Goal: Navigation & Orientation: Find specific page/section

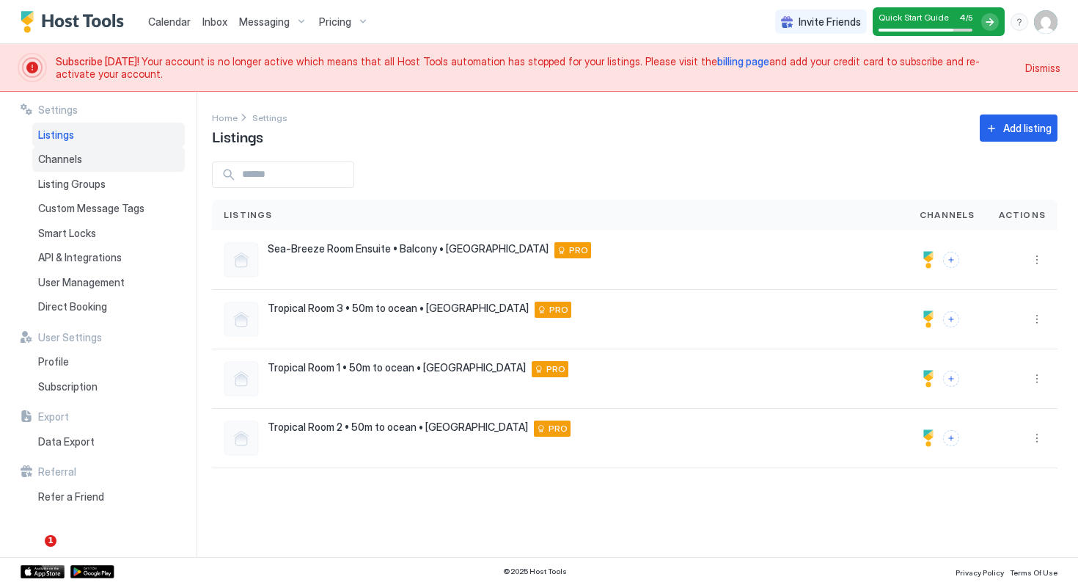
click at [73, 162] on span "Channels" at bounding box center [60, 159] width 44 height 13
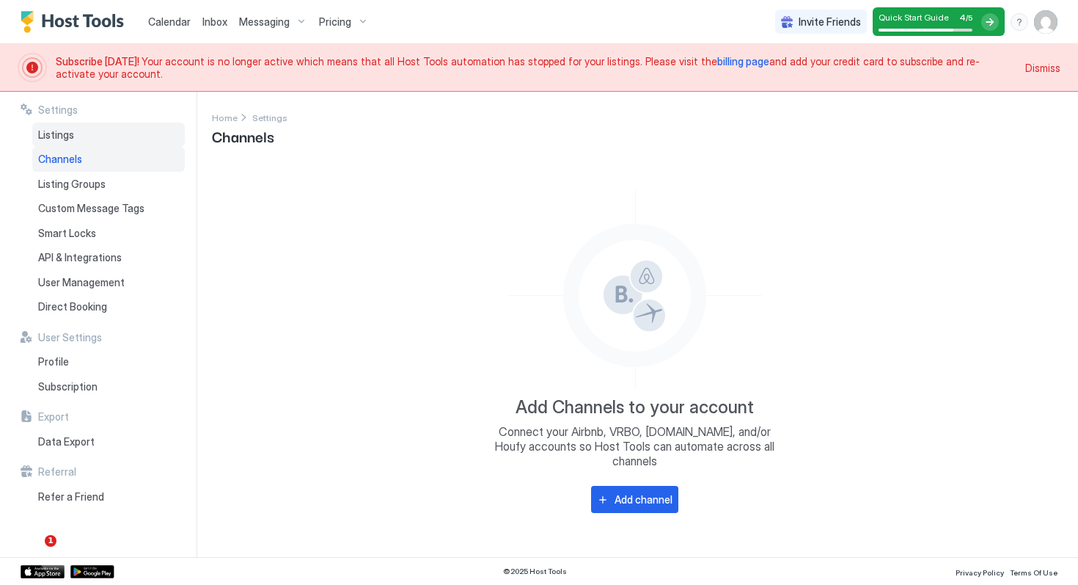
click at [65, 138] on span "Listings" at bounding box center [56, 134] width 36 height 13
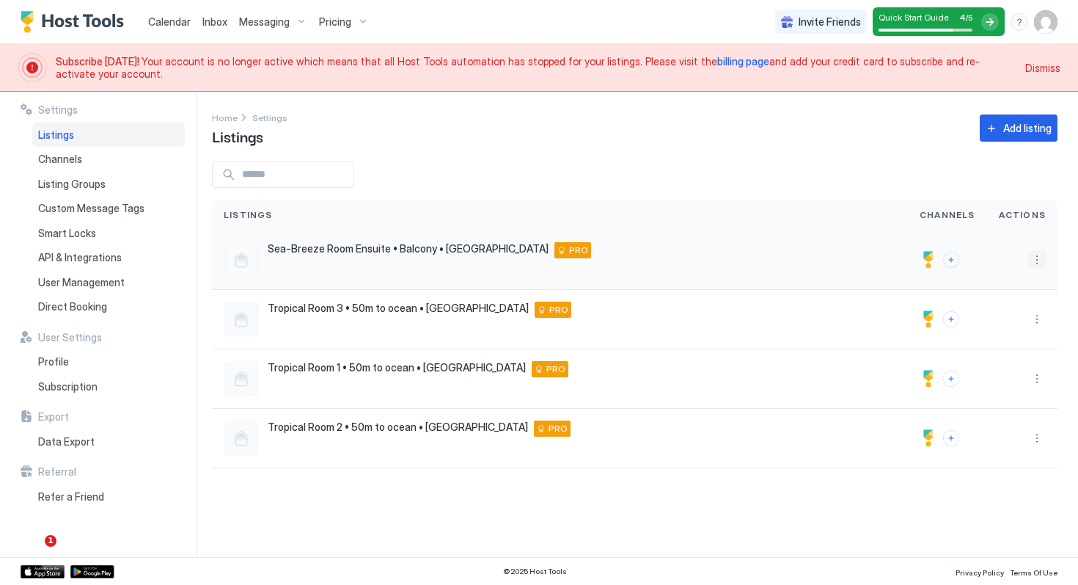
click at [1037, 263] on button "More options" at bounding box center [1037, 260] width 18 height 18
click at [989, 374] on span "Delete" at bounding box center [984, 374] width 27 height 11
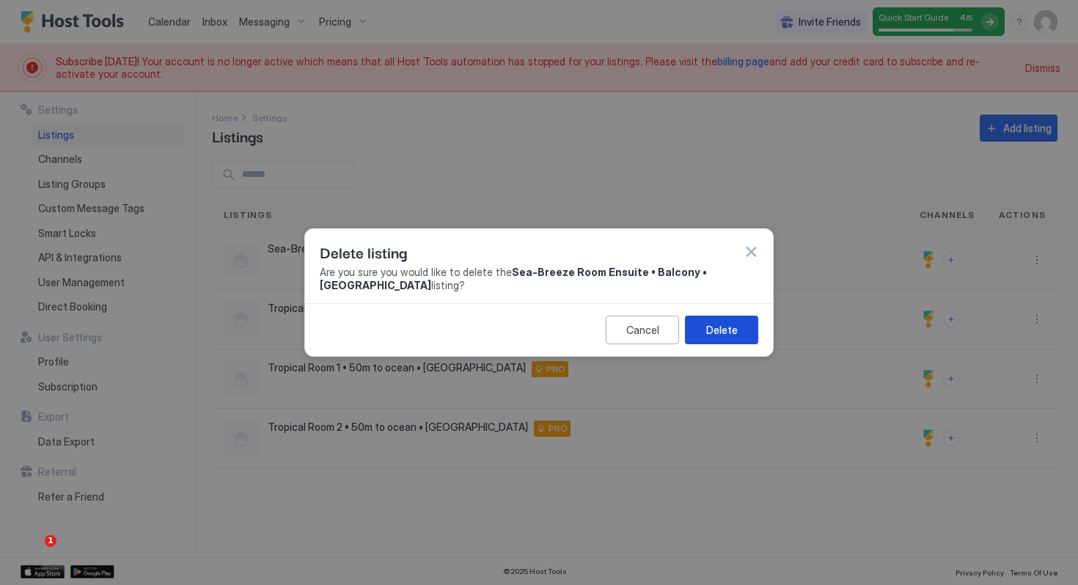
click at [733, 325] on div "Delete" at bounding box center [722, 329] width 32 height 15
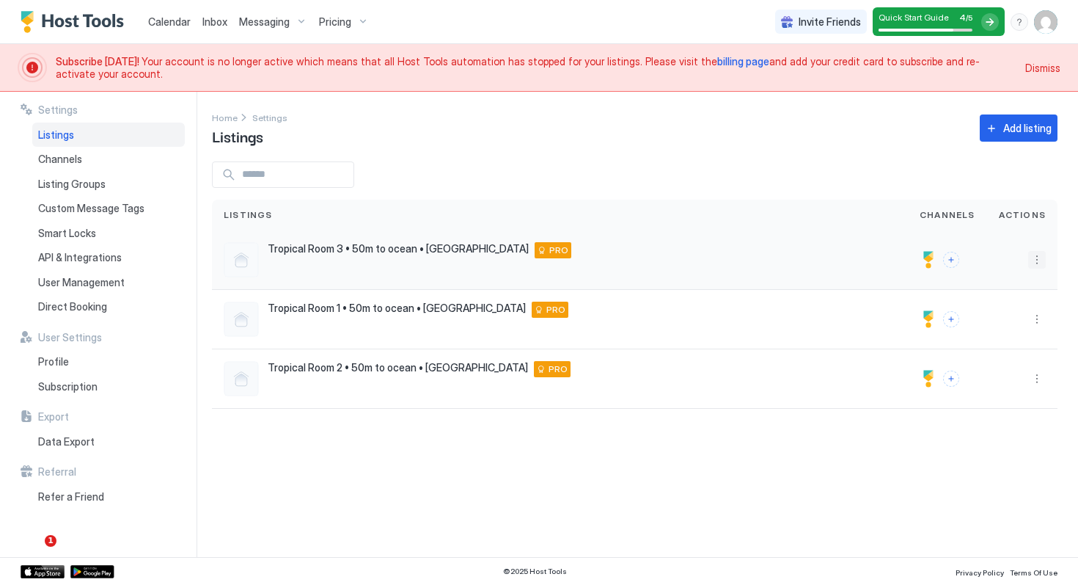
click at [1039, 265] on button "More options" at bounding box center [1037, 260] width 18 height 18
click at [977, 377] on span "Delete" at bounding box center [984, 374] width 27 height 11
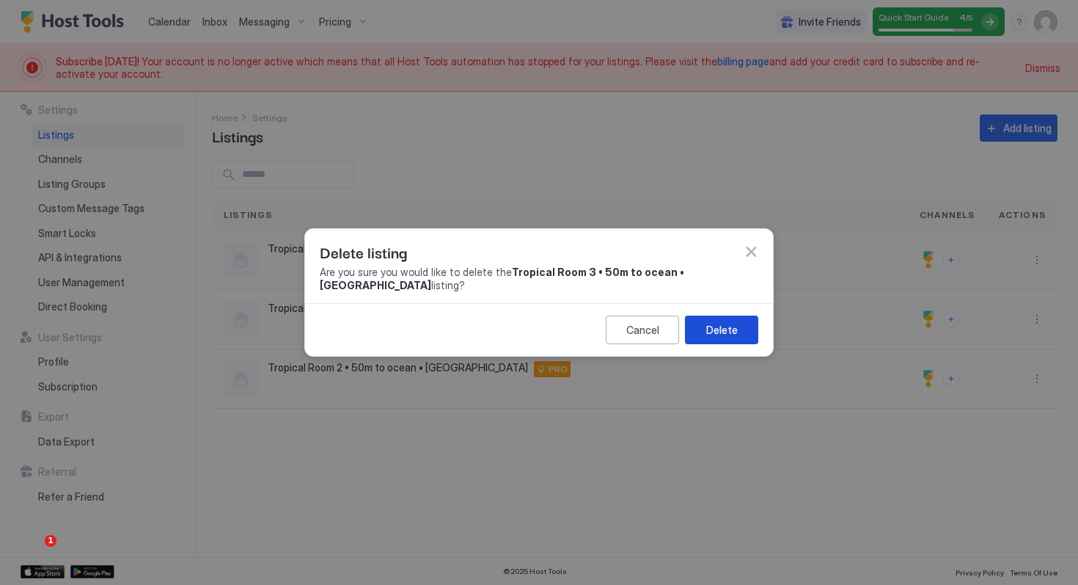
click at [729, 330] on div "Delete" at bounding box center [722, 329] width 32 height 15
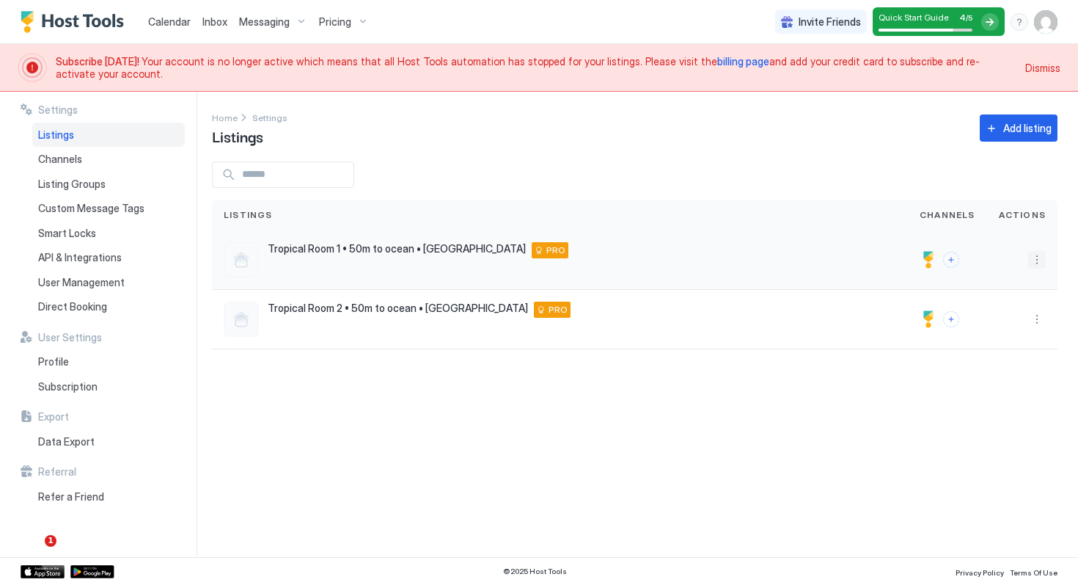
click at [1037, 254] on button "More options" at bounding box center [1037, 260] width 18 height 18
click at [978, 370] on span "Delete" at bounding box center [984, 374] width 27 height 11
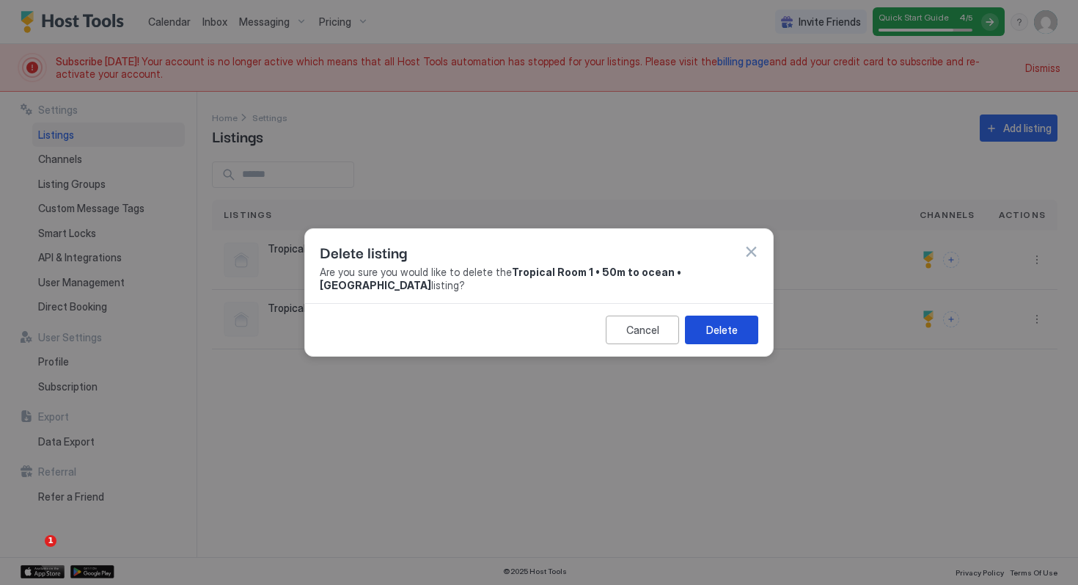
click at [714, 322] on div "Delete" at bounding box center [722, 329] width 32 height 15
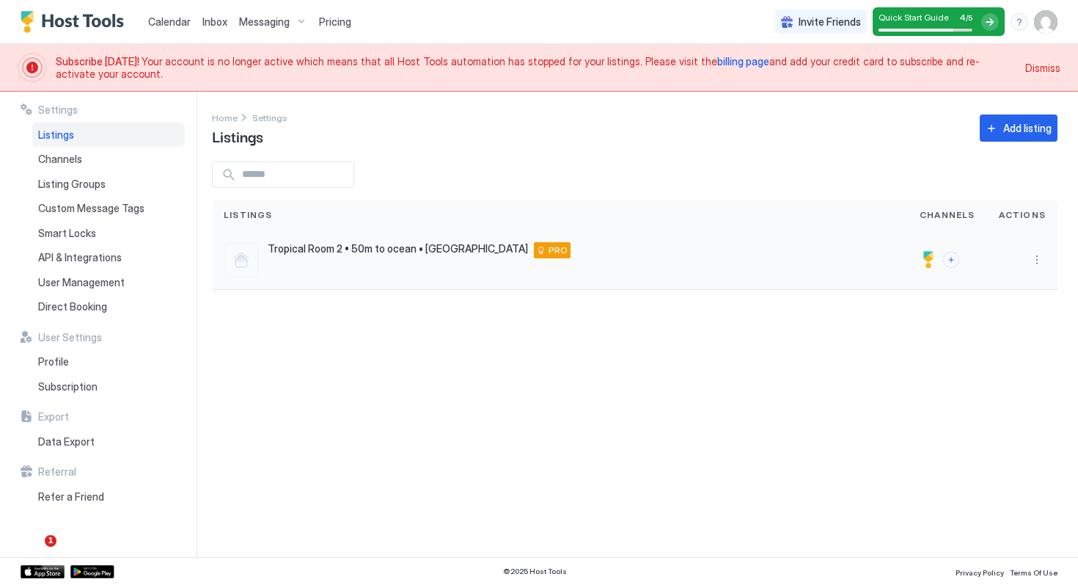
click at [1041, 250] on div at bounding box center [1022, 259] width 70 height 59
click at [1036, 257] on button "More options" at bounding box center [1037, 260] width 18 height 18
click at [980, 373] on span "Delete" at bounding box center [984, 374] width 27 height 11
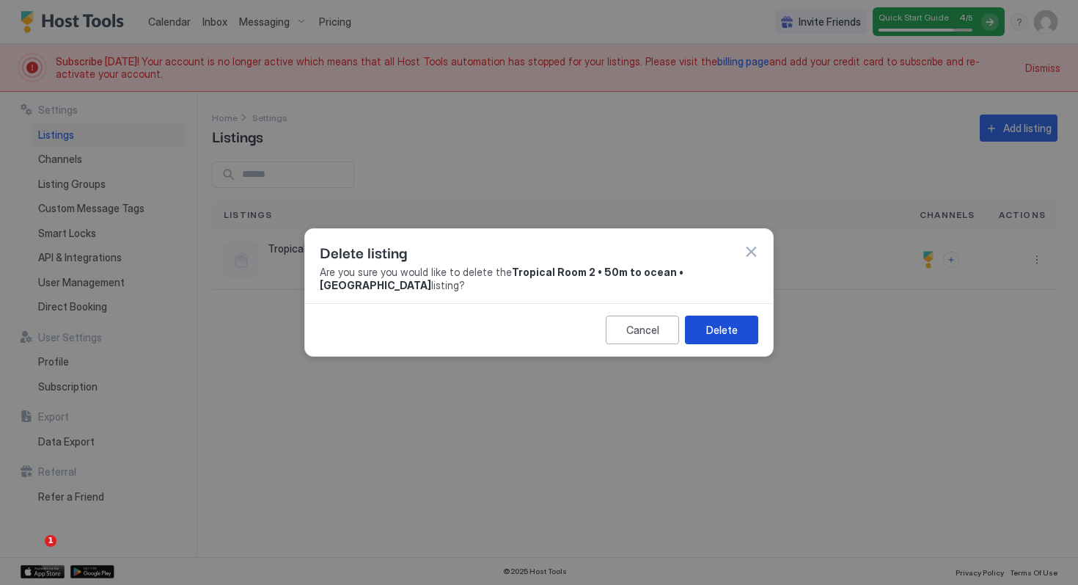
click at [740, 348] on div "Cancel Delete" at bounding box center [539, 329] width 468 height 53
click at [730, 334] on div "Delete" at bounding box center [722, 329] width 32 height 15
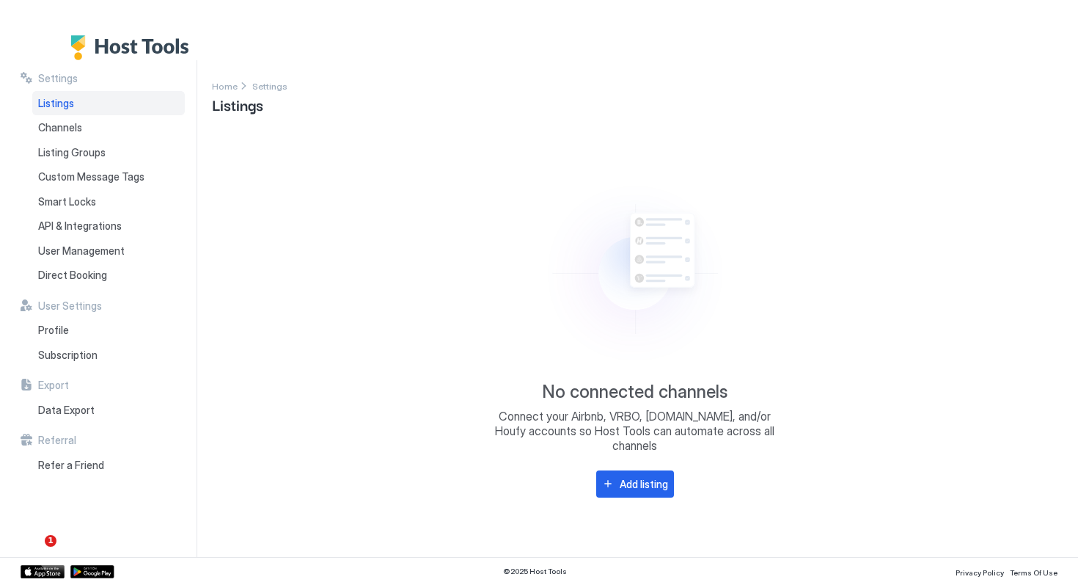
click at [59, 100] on span "Listings" at bounding box center [56, 103] width 36 height 13
click at [92, 279] on span "Direct Booking" at bounding box center [72, 274] width 69 height 13
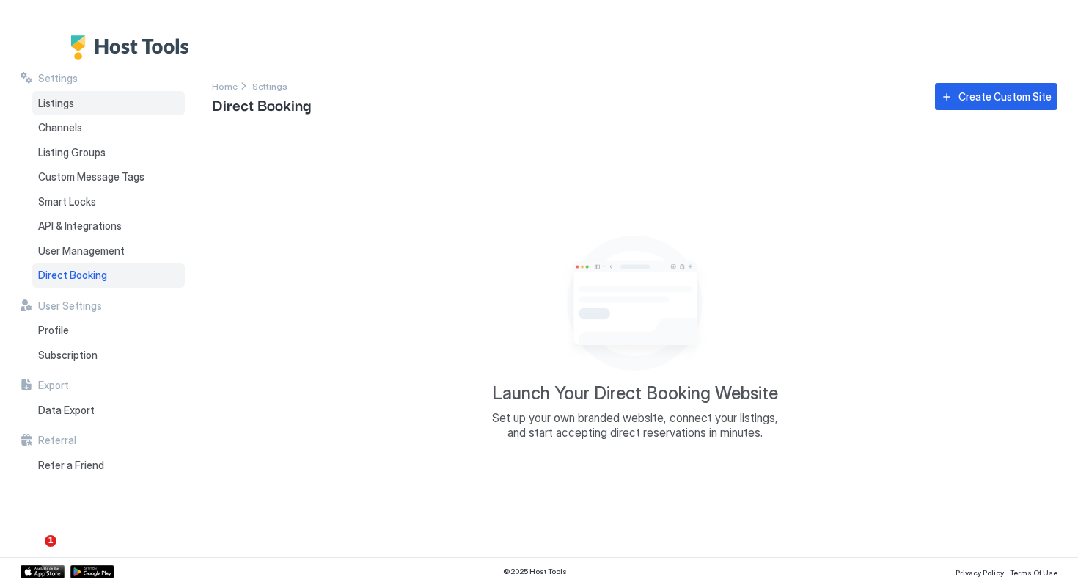
click at [68, 103] on span "Listings" at bounding box center [56, 103] width 36 height 13
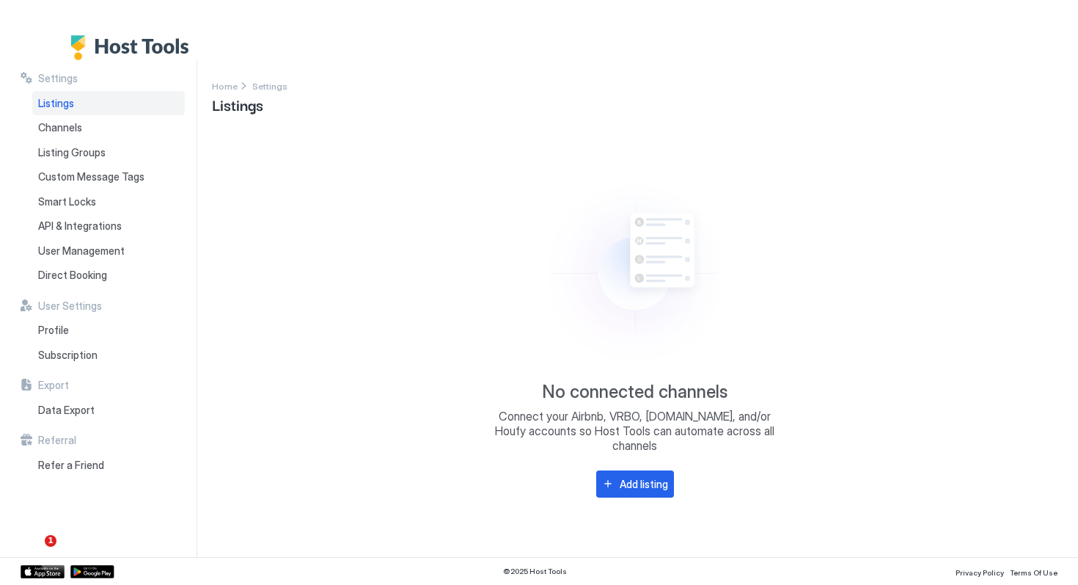
click at [71, 101] on span "Listings" at bounding box center [56, 103] width 36 height 13
click at [80, 131] on span "Channels" at bounding box center [60, 127] width 44 height 13
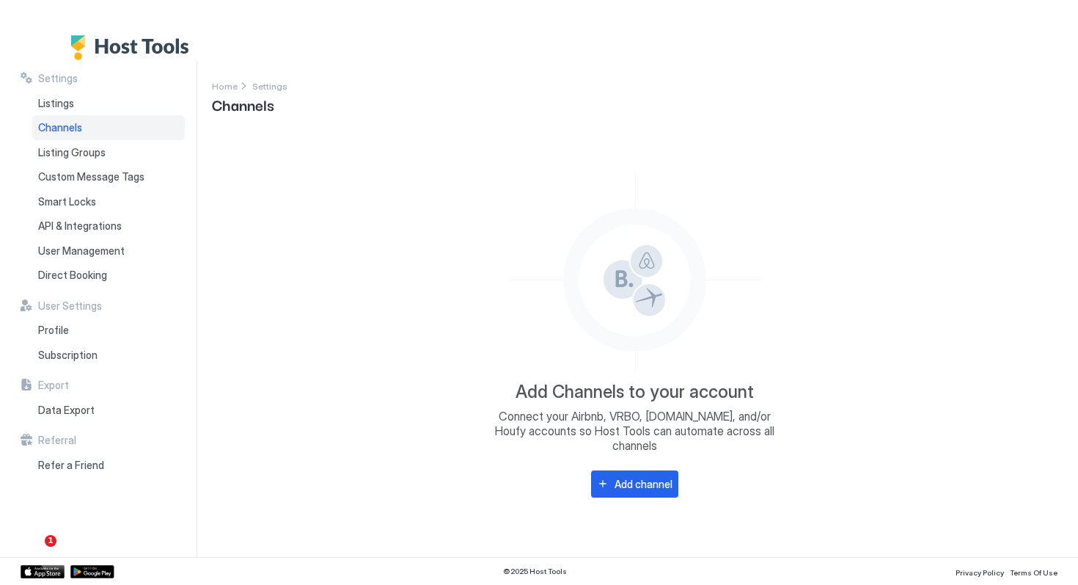
click at [64, 123] on span "Channels" at bounding box center [60, 127] width 44 height 13
click at [84, 152] on span "Listing Groups" at bounding box center [71, 152] width 67 height 13
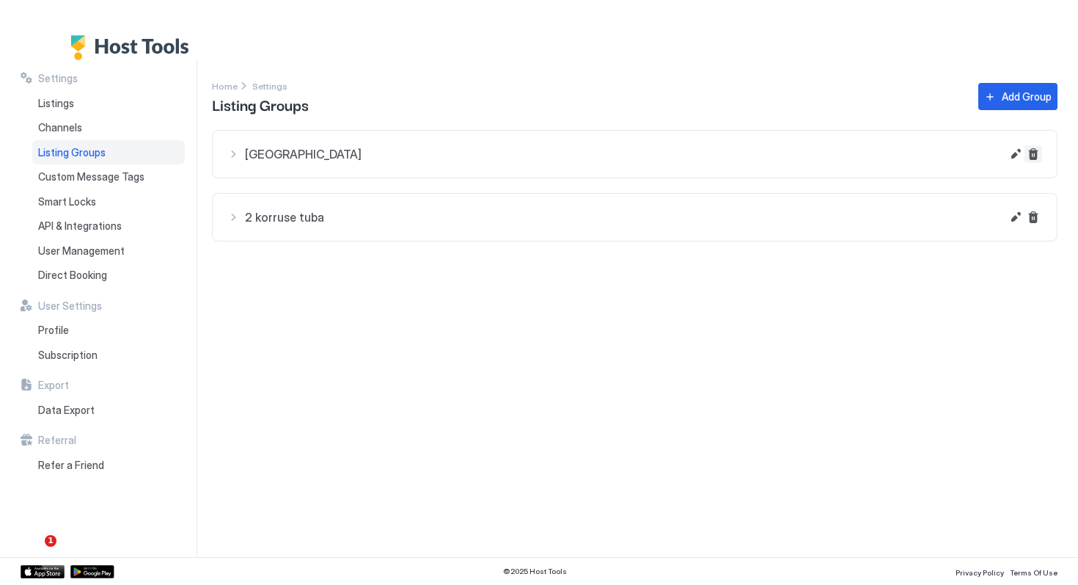
click at [1034, 152] on button "Delete" at bounding box center [1034, 154] width 18 height 18
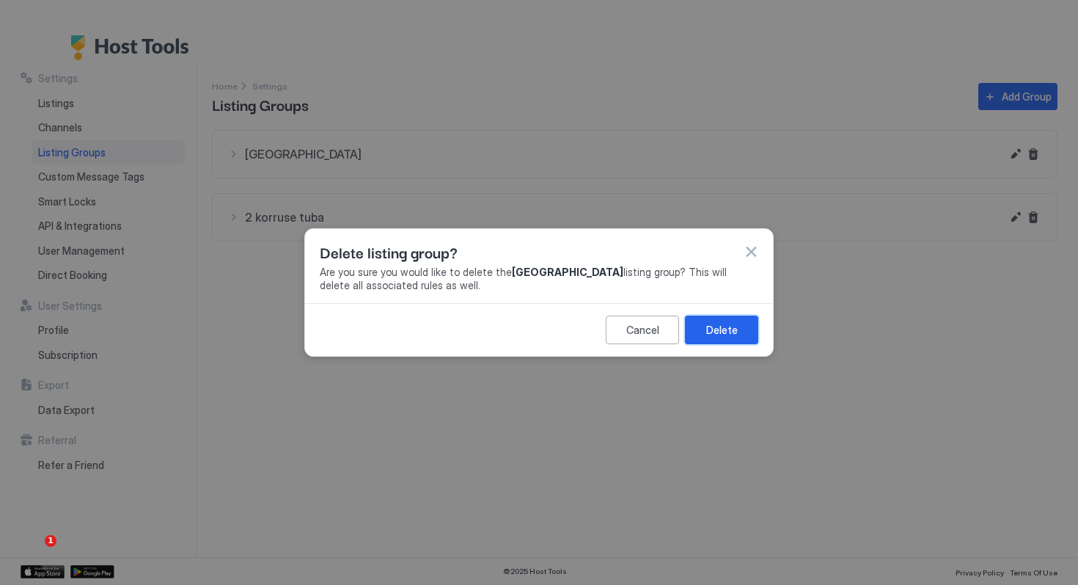
click at [715, 331] on div "Delete" at bounding box center [722, 329] width 32 height 15
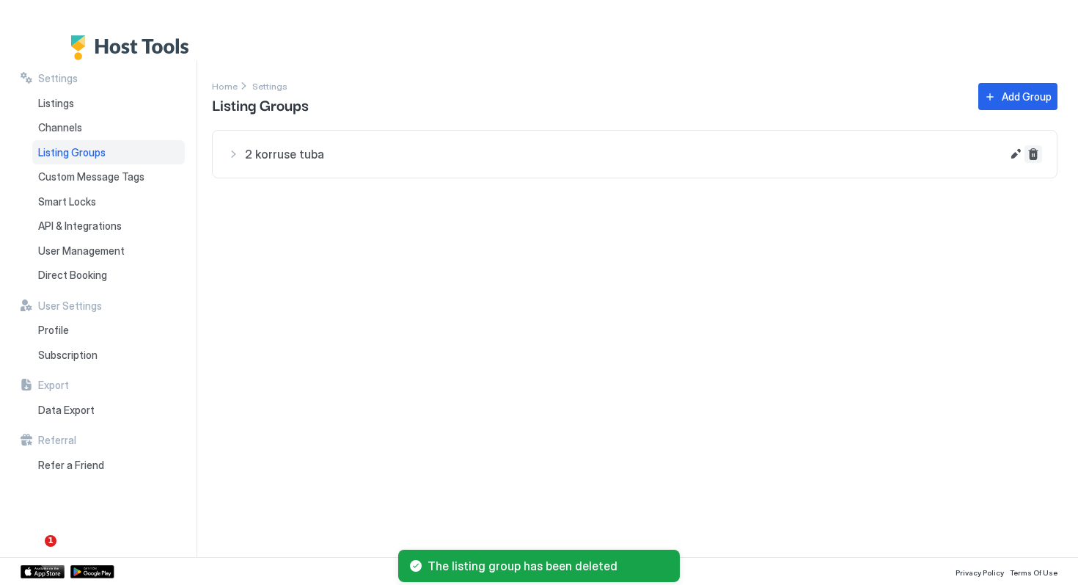
click at [1036, 155] on button "Delete" at bounding box center [1034, 154] width 18 height 18
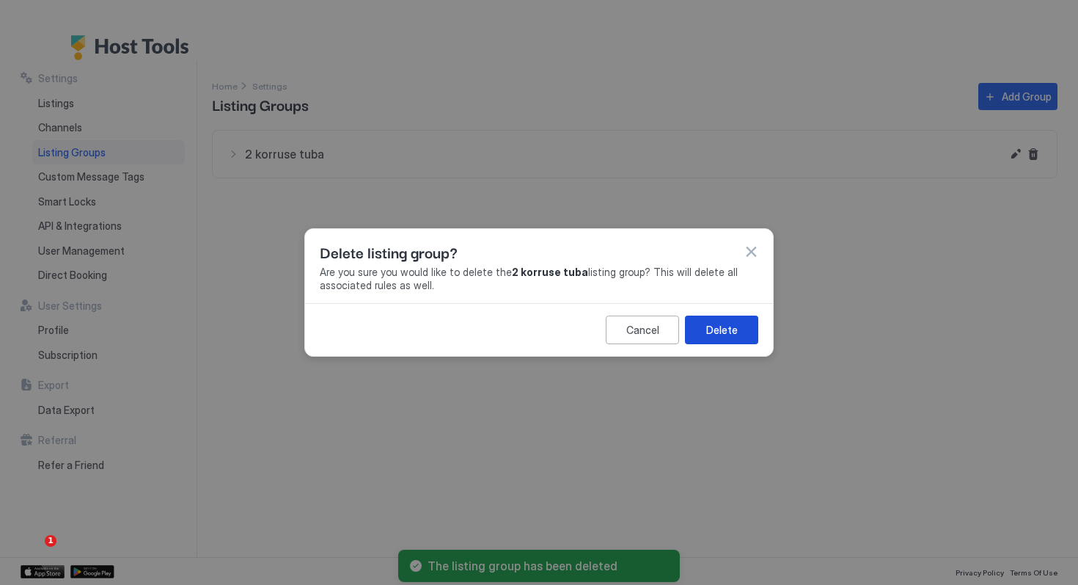
click at [730, 334] on div "Delete" at bounding box center [722, 329] width 32 height 15
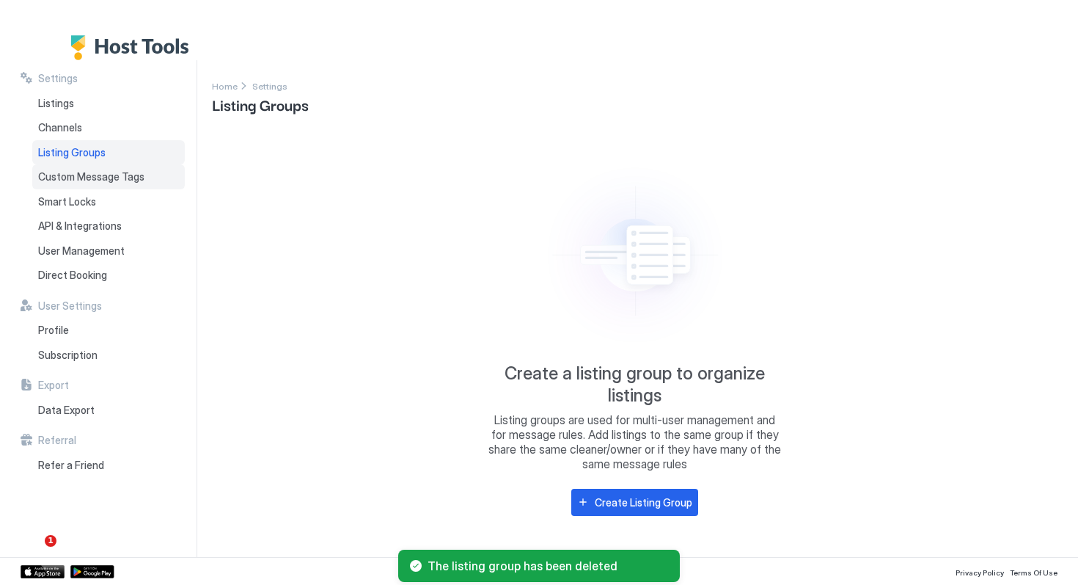
click at [122, 178] on span "Custom Message Tags" at bounding box center [91, 176] width 106 height 13
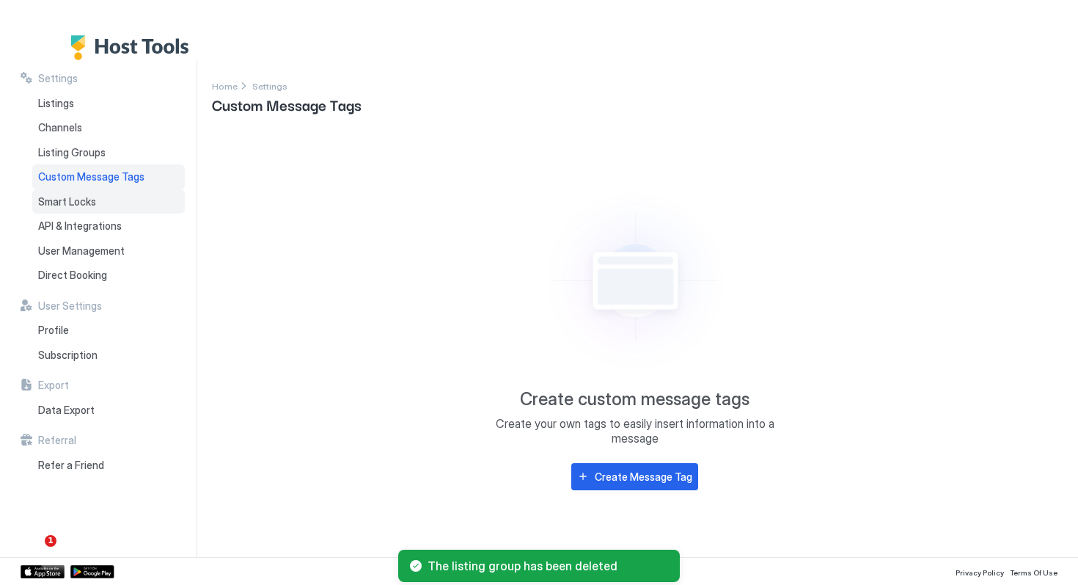
click at [98, 202] on div "Smart Locks" at bounding box center [108, 201] width 153 height 25
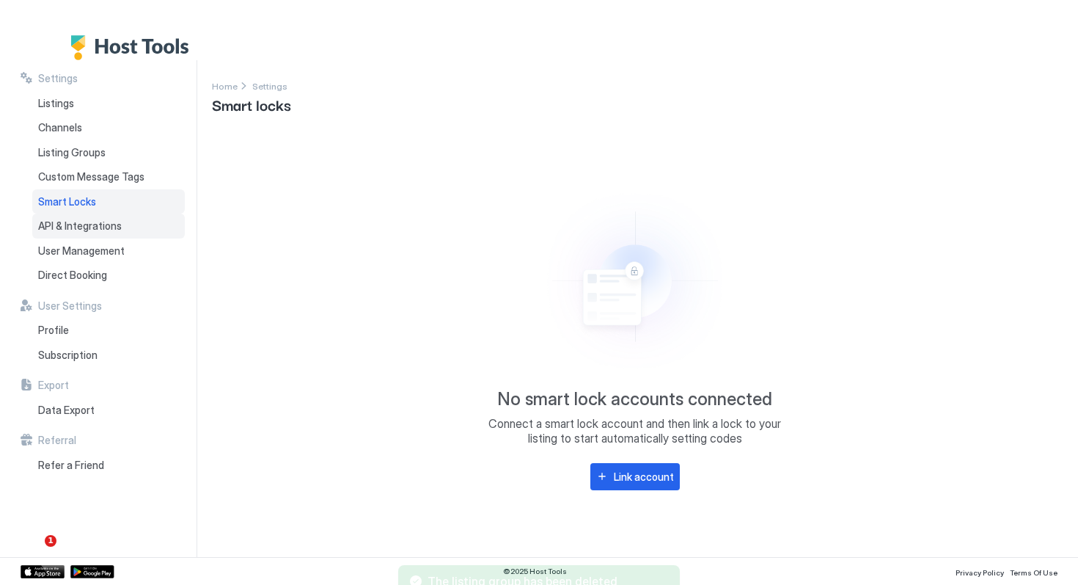
click at [98, 222] on span "API & Integrations" at bounding box center [80, 225] width 84 height 13
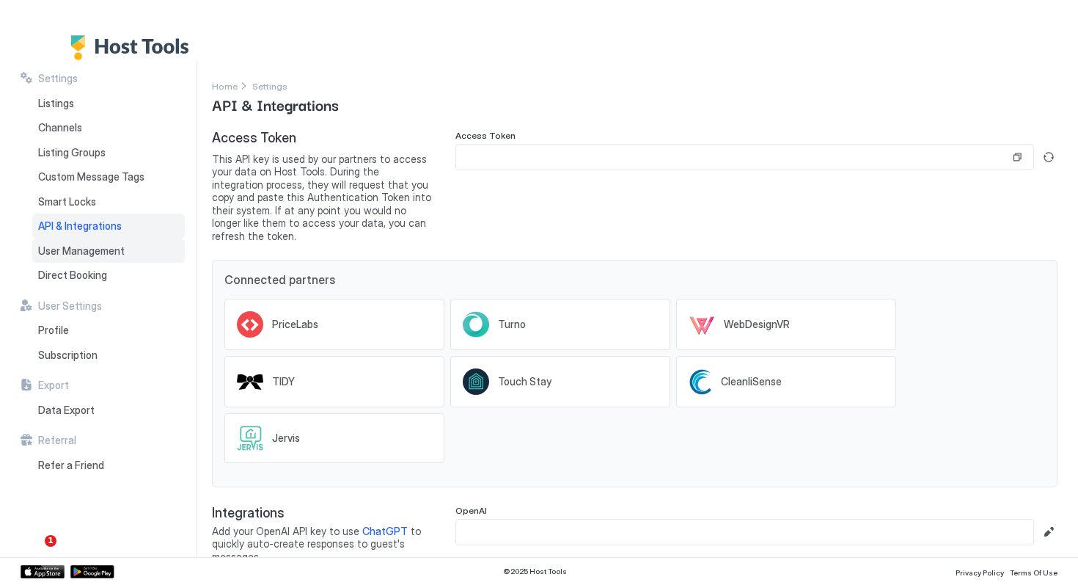
click at [118, 254] on span "User Management" at bounding box center [81, 250] width 87 height 13
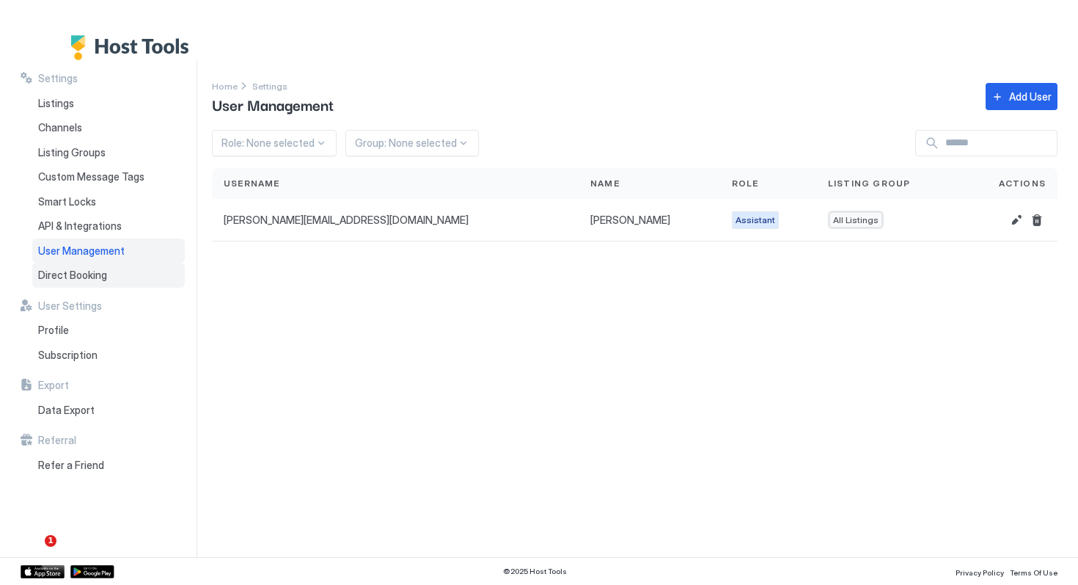
click at [85, 274] on span "Direct Booking" at bounding box center [72, 274] width 69 height 13
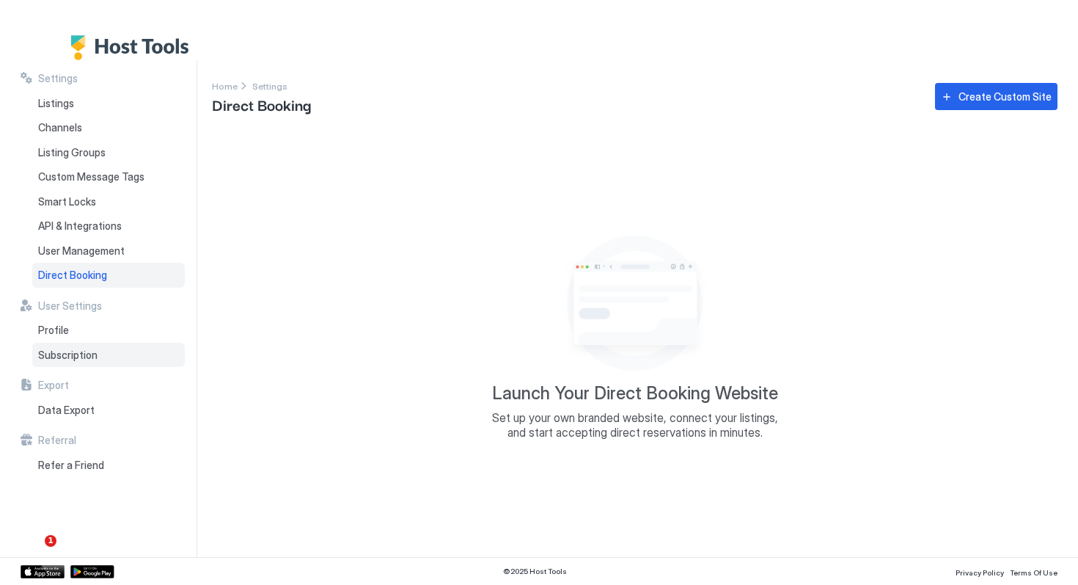
click at [84, 358] on span "Subscription" at bounding box center [67, 354] width 59 height 13
